Goal: Task Accomplishment & Management: Use online tool/utility

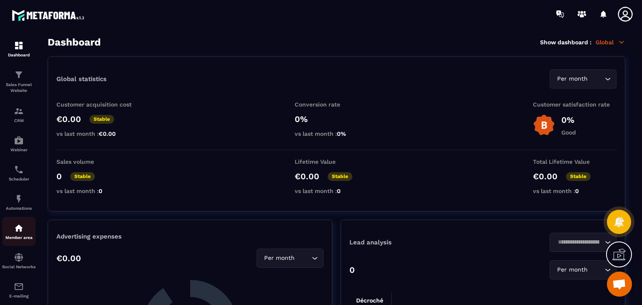
click at [7, 234] on div "Member area" at bounding box center [18, 231] width 33 height 17
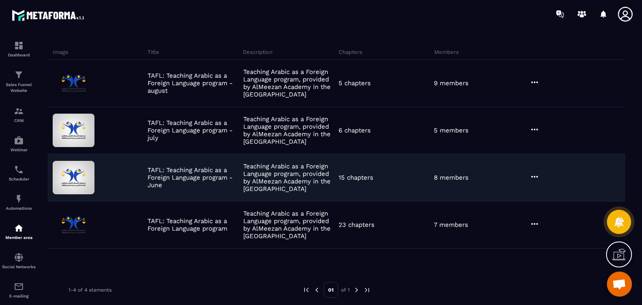
scroll to position [54, 0]
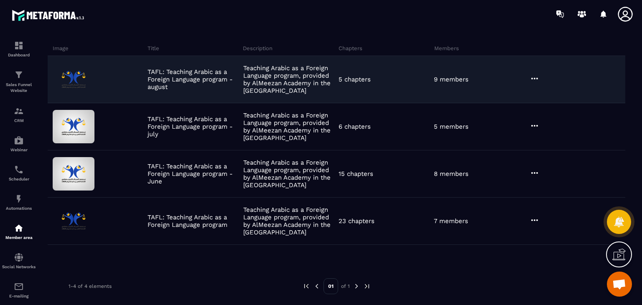
click at [545, 79] on div at bounding box center [577, 80] width 98 height 12
click at [538, 79] on icon at bounding box center [535, 79] width 10 height 10
click at [540, 93] on icon "button" at bounding box center [540, 96] width 8 height 8
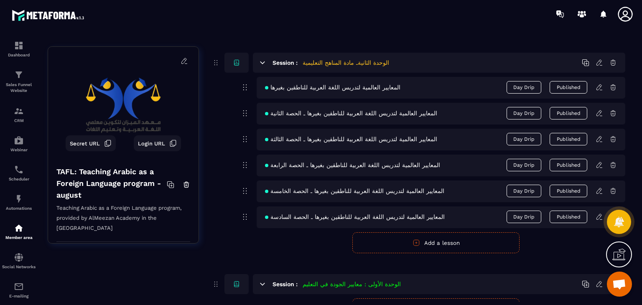
scroll to position [452, 0]
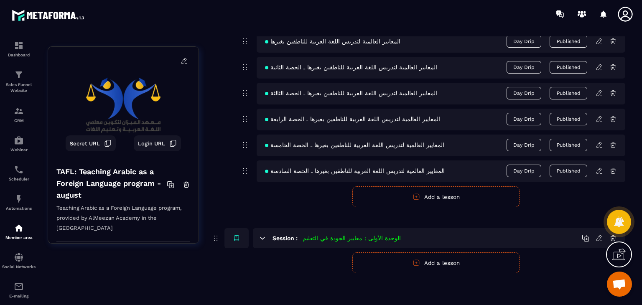
click at [598, 169] on icon at bounding box center [600, 171] width 8 height 8
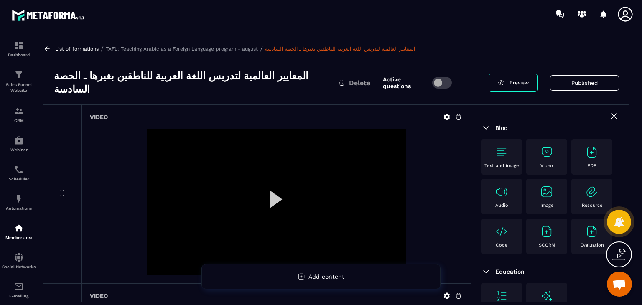
click at [113, 92] on div "المعايير العالمية لتدريس اللغة العربية للناطقين بغيرها ـ الحصة السادسة Delete A…" at bounding box center [336, 83] width 586 height 44
click at [124, 78] on h3 "المعايير العالمية لتدريس اللغة العربية للناطقين بغيرها ـ الحصة السادسة" at bounding box center [196, 82] width 284 height 27
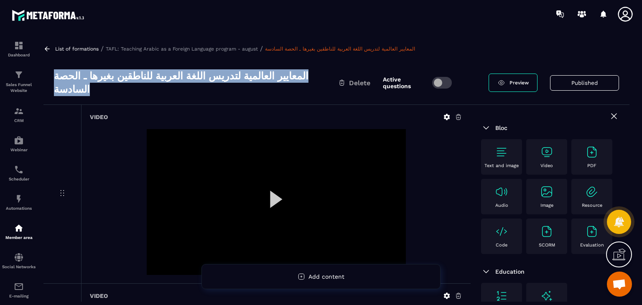
click at [124, 78] on h3 "المعايير العالمية لتدريس اللغة العربية للناطقين بغيرها ـ الحصة السادسة" at bounding box center [196, 82] width 284 height 27
copy div "المعايير العالمية لتدريس اللغة العربية للناطقين بغيرها ـ الحصة السادسة"
click at [52, 51] on link at bounding box center [48, 49] width 10 height 8
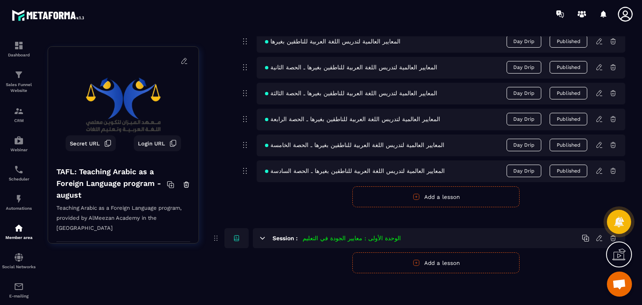
click at [470, 193] on button "Add a lesson" at bounding box center [435, 196] width 167 height 21
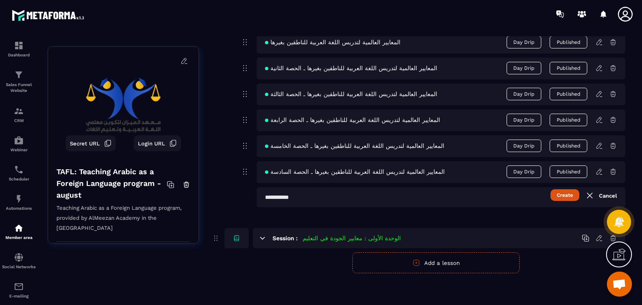
click at [418, 199] on input "text" at bounding box center [441, 197] width 369 height 20
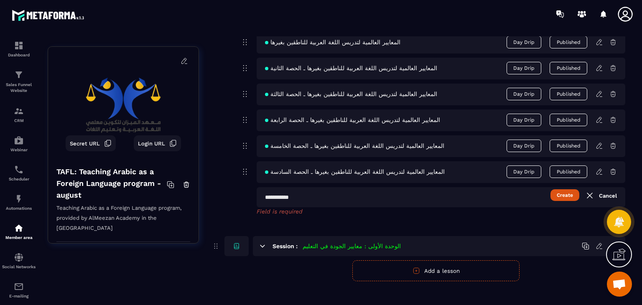
paste input "**********"
type input "**********"
click at [559, 193] on button "Create" at bounding box center [564, 195] width 29 height 12
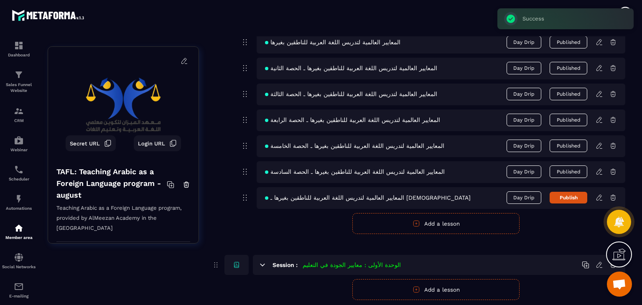
click at [601, 197] on icon at bounding box center [600, 198] width 8 height 8
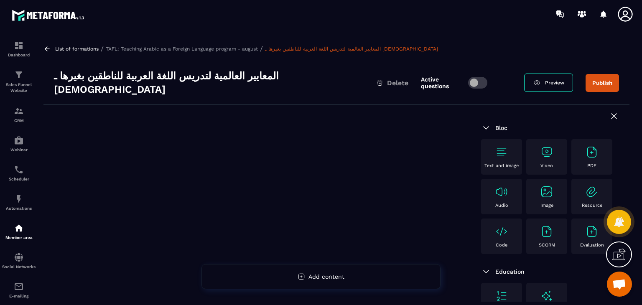
click at [555, 145] on div "Video" at bounding box center [546, 156] width 33 height 23
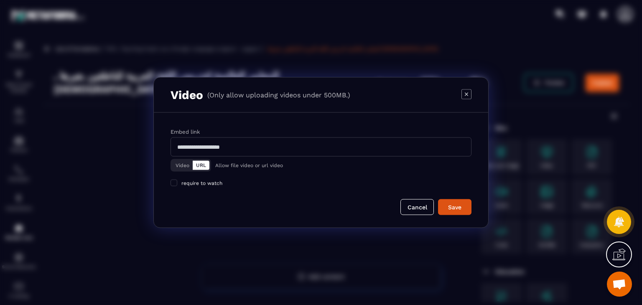
click at [181, 165] on button "Video" at bounding box center [182, 165] width 20 height 9
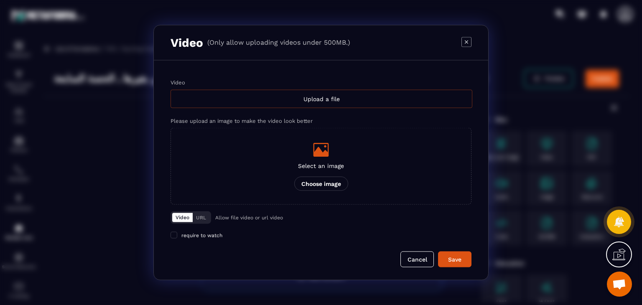
click at [283, 99] on div "Upload a file" at bounding box center [322, 99] width 302 height 18
click at [0, 0] on input "Video Upload a file" at bounding box center [0, 0] width 0 height 0
drag, startPoint x: 504, startPoint y: 153, endPoint x: 498, endPoint y: 156, distance: 7.0
click at [504, 153] on div "Modal window" at bounding box center [321, 152] width 642 height 305
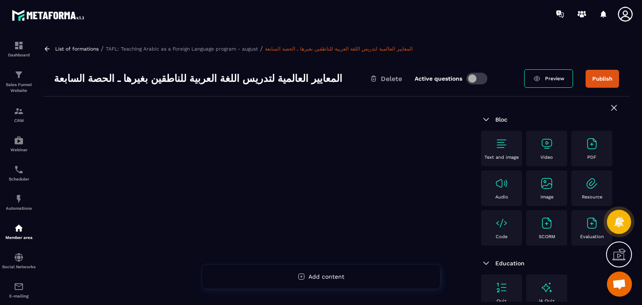
click at [421, 163] on div at bounding box center [256, 251] width 427 height 308
click at [557, 127] on div "Bloc Text and image Video PDF Audio Image Resource Code SCORM Evaluation" at bounding box center [550, 176] width 138 height 147
click at [549, 143] on img at bounding box center [546, 143] width 13 height 13
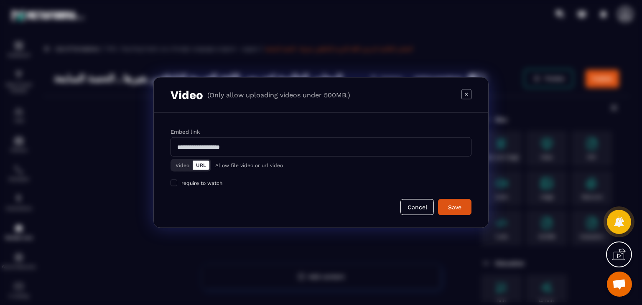
click at [181, 163] on button "Video" at bounding box center [182, 165] width 20 height 9
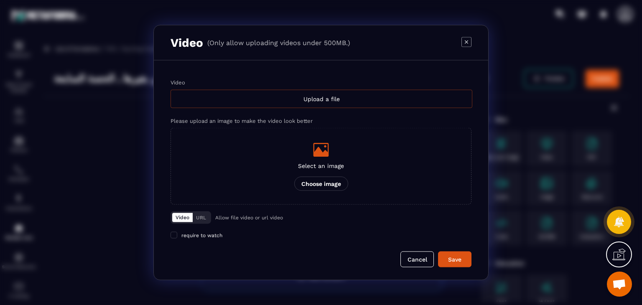
click at [309, 93] on div "Upload a file" at bounding box center [322, 99] width 302 height 18
click at [0, 0] on input "Video Upload a file" at bounding box center [0, 0] width 0 height 0
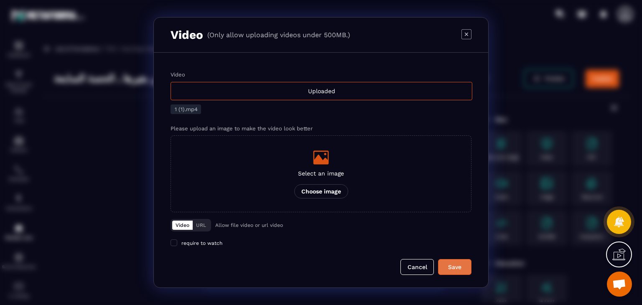
click at [453, 270] on div "Save" at bounding box center [454, 267] width 23 height 8
click at [467, 31] on icon "Modal window" at bounding box center [466, 34] width 10 height 10
